Goal: Task Accomplishment & Management: Complete application form

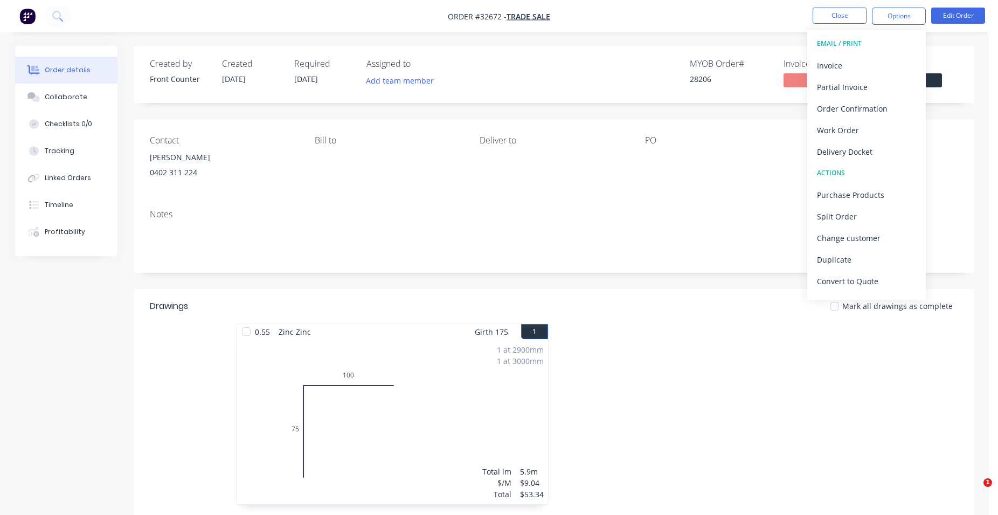
click at [965, 78] on div "Created by Front Counter Created [DATE] Required [DATE] Assigned to Add team me…" at bounding box center [554, 74] width 841 height 57
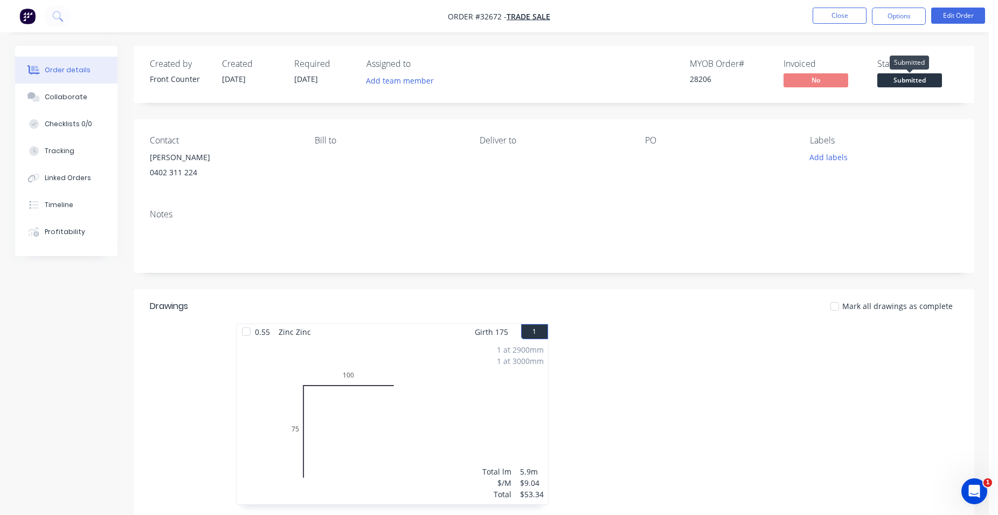
click at [923, 81] on span "Submitted" at bounding box center [909, 79] width 65 height 13
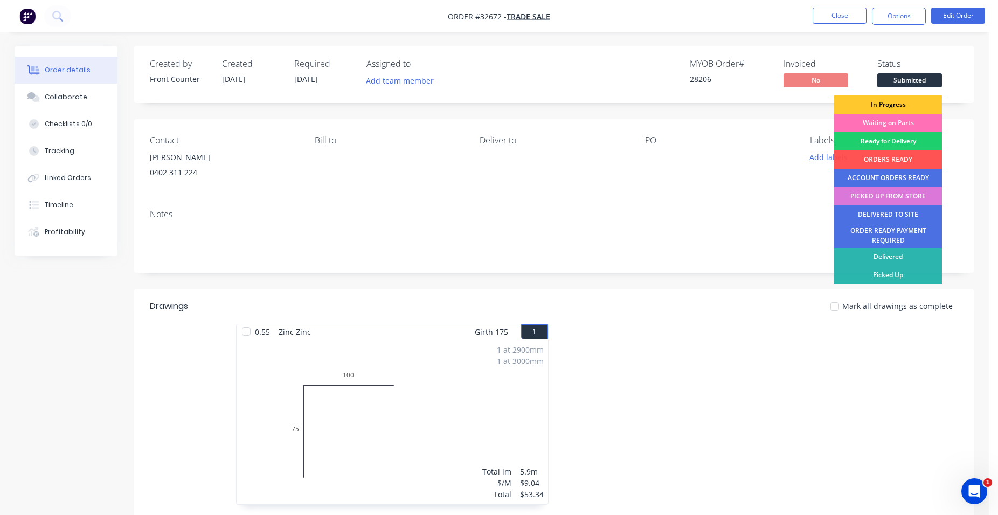
click at [896, 105] on div "In Progress" at bounding box center [888, 104] width 108 height 18
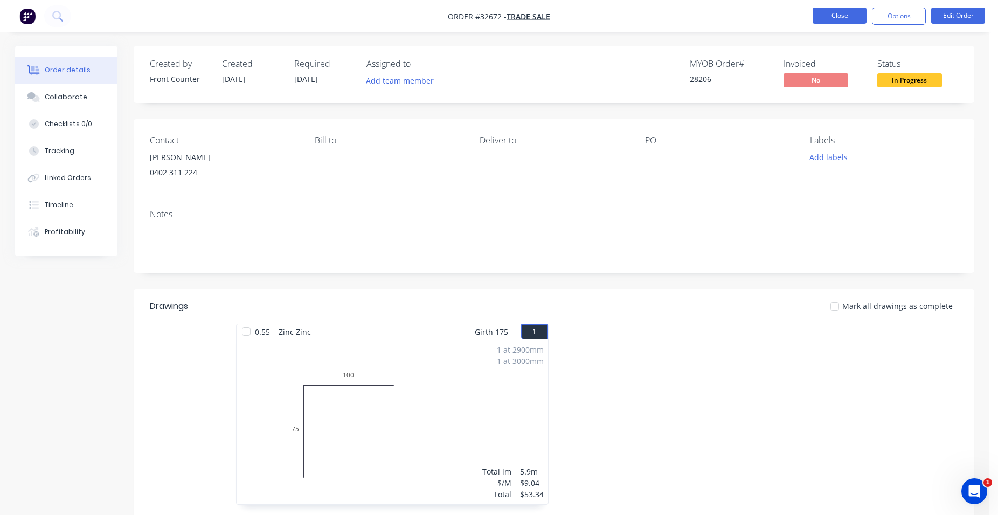
click at [850, 22] on button "Close" at bounding box center [840, 16] width 54 height 16
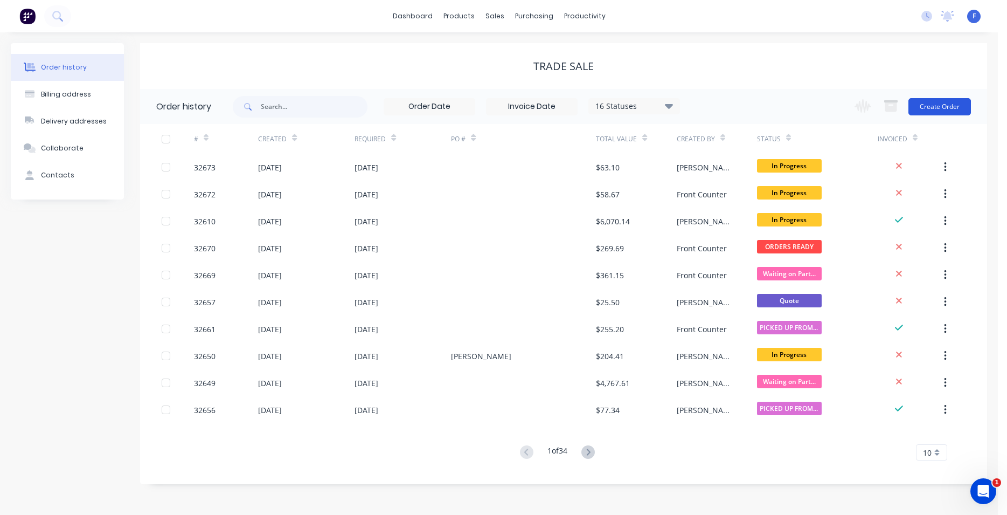
click at [945, 107] on button "Create Order" at bounding box center [940, 106] width 63 height 17
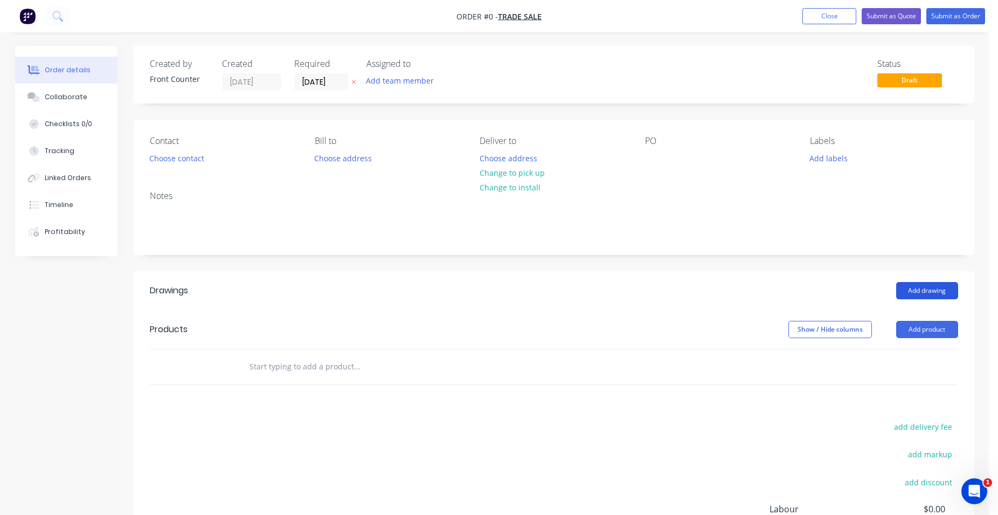
click at [915, 290] on button "Add drawing" at bounding box center [927, 290] width 62 height 17
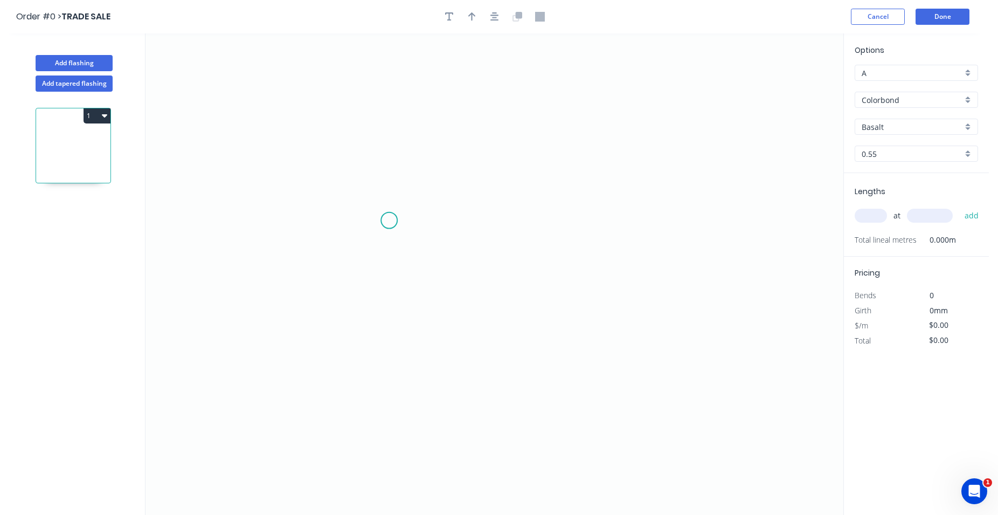
click at [389, 220] on icon "0" at bounding box center [494, 273] width 698 height 481
click at [607, 224] on icon "0" at bounding box center [494, 273] width 698 height 481
click at [499, 232] on tspan "?" at bounding box center [497, 232] width 5 height 18
click at [873, 217] on input "text" at bounding box center [871, 216] width 32 height 14
type input "$10.08"
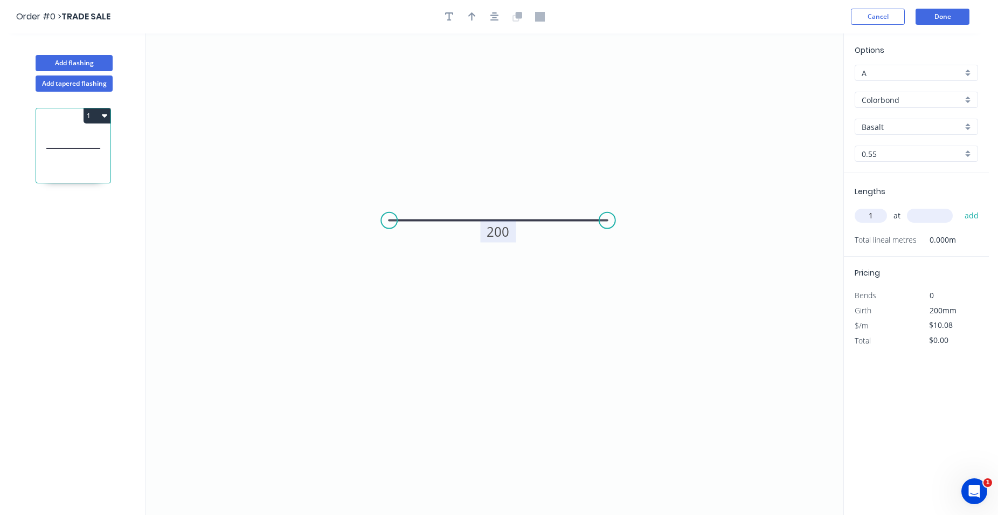
type input "1"
type input "450"
click at [959, 206] on button "add" at bounding box center [971, 215] width 25 height 18
type input "$10.08"
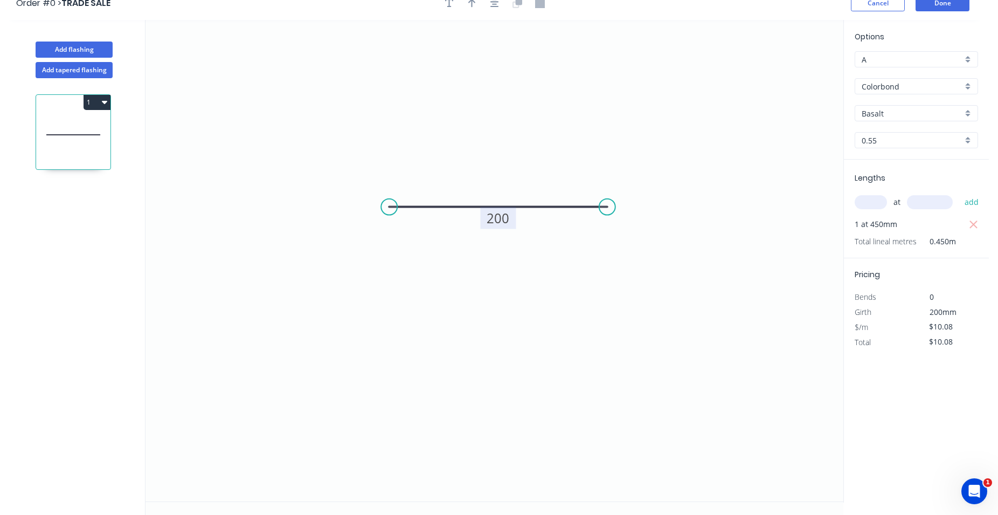
scroll to position [20, 0]
